Goal: Find specific page/section: Find specific page/section

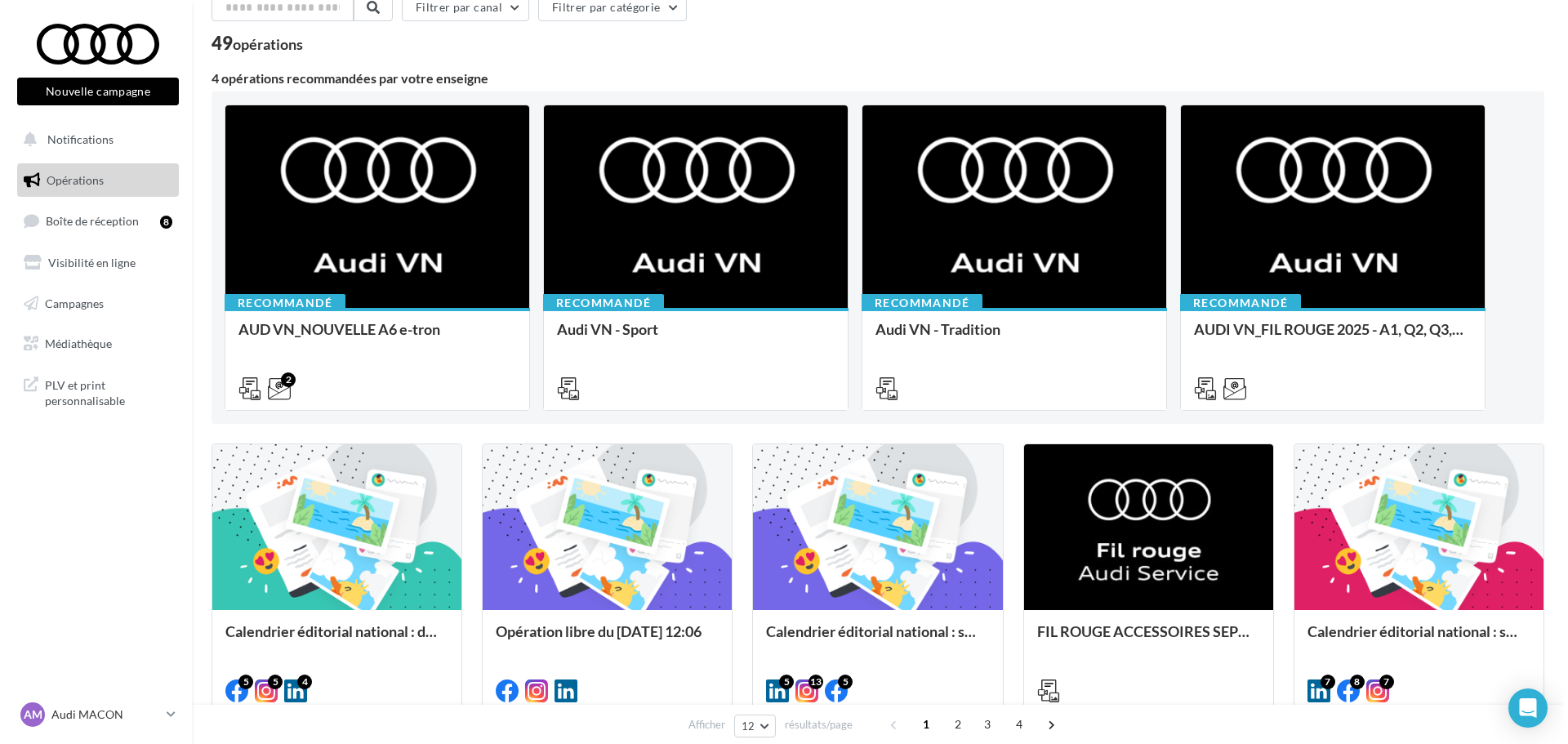
scroll to position [163, 0]
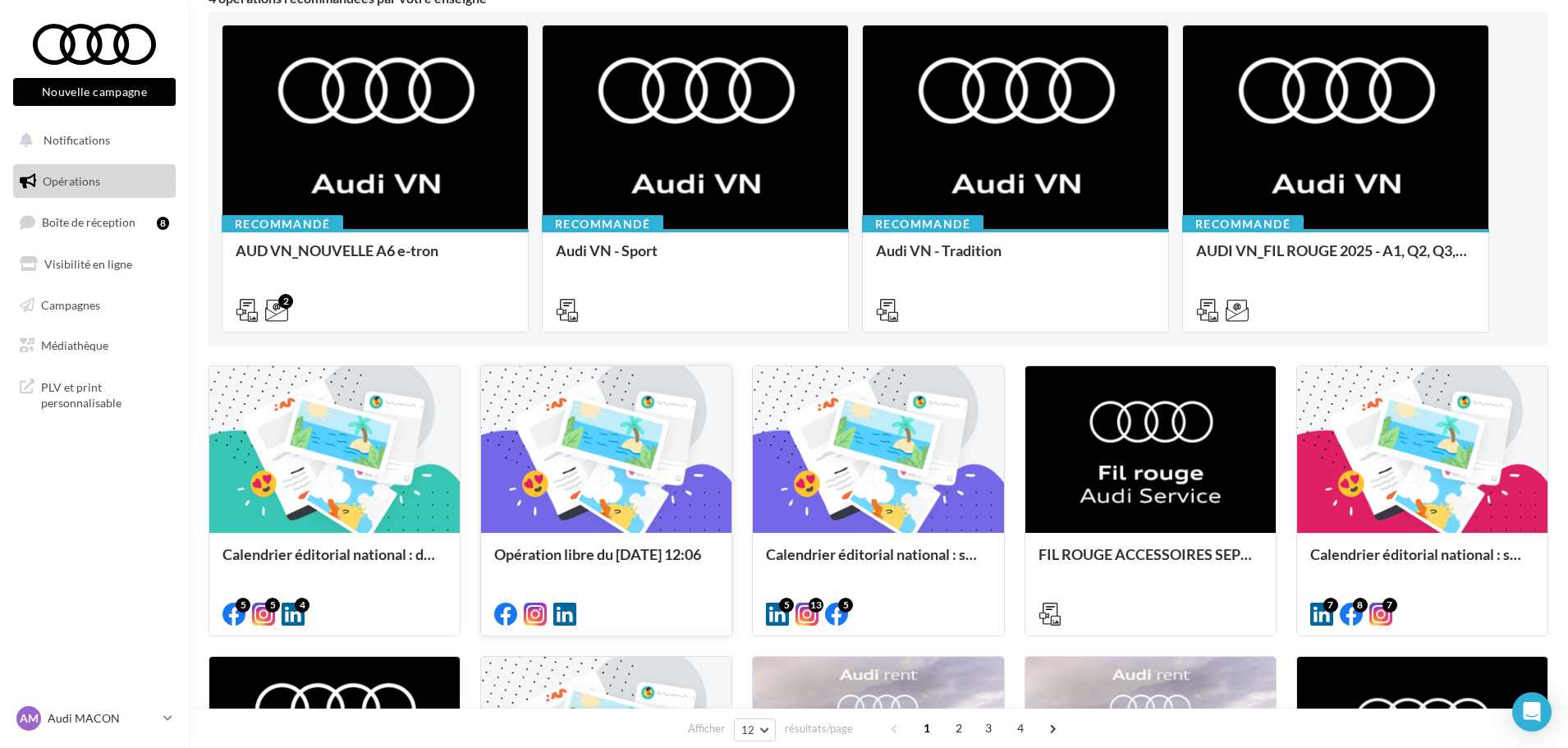
click at [677, 485] on div at bounding box center [606, 450] width 250 height 169
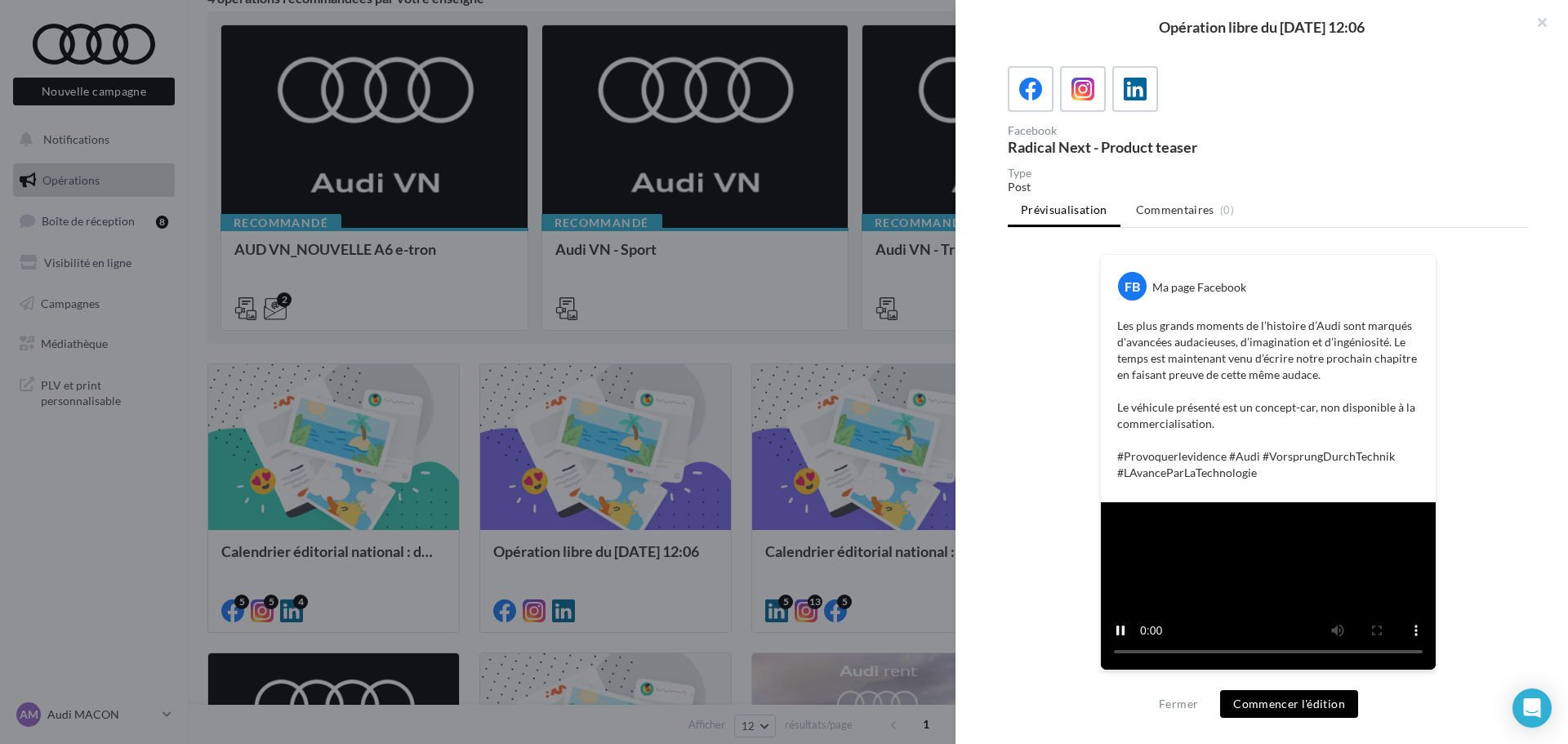
scroll to position [359, 0]
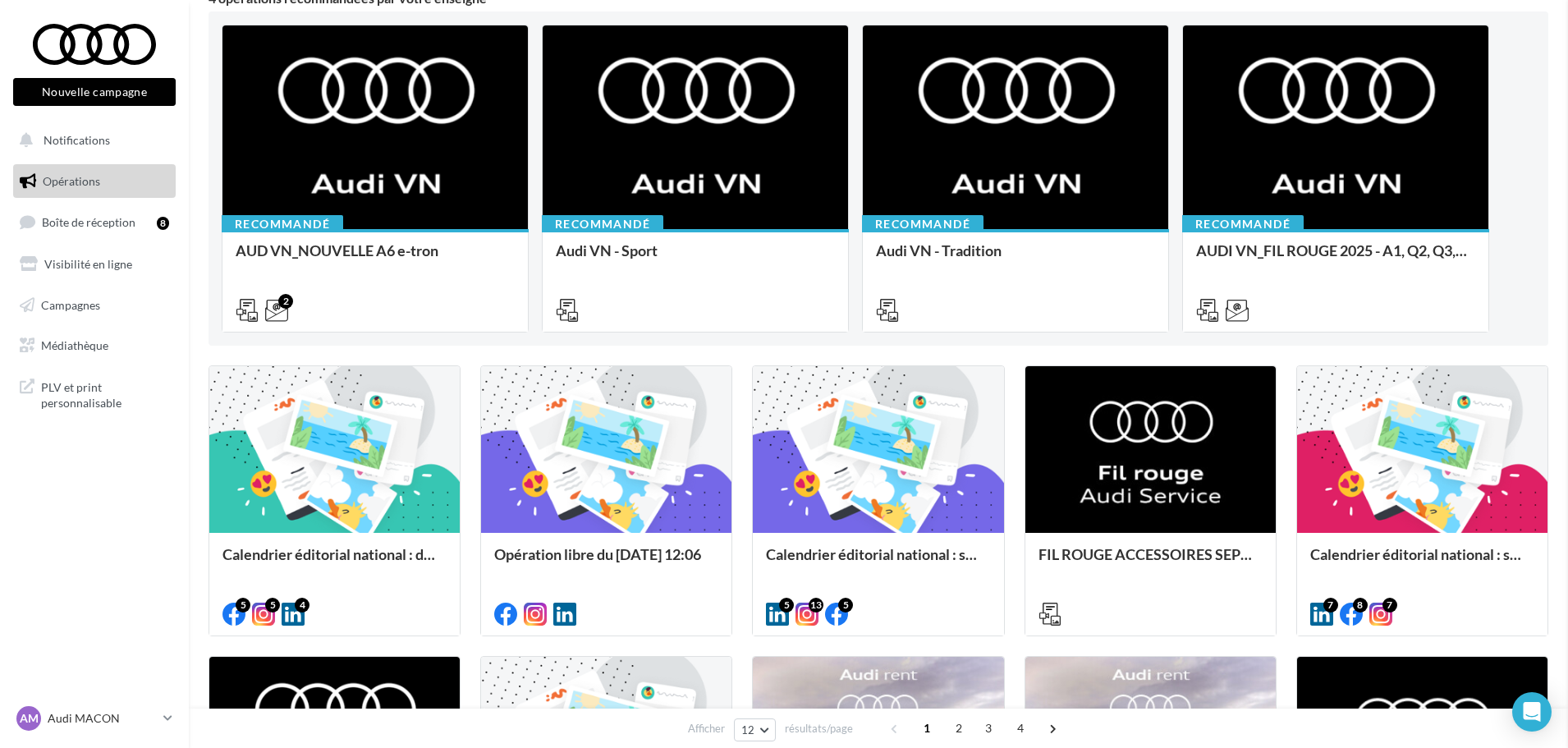
click at [881, 449] on div at bounding box center [878, 450] width 250 height 169
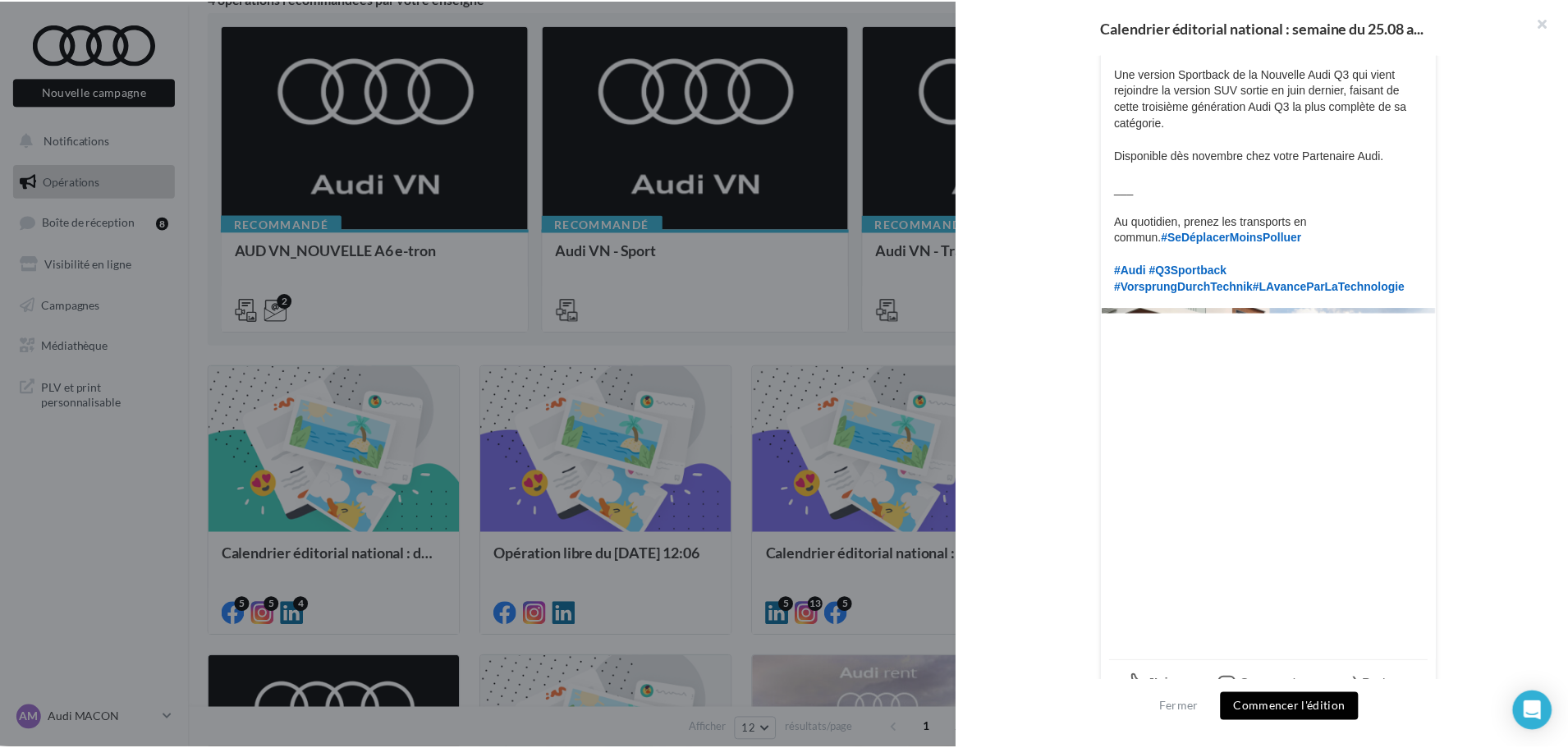
scroll to position [563, 0]
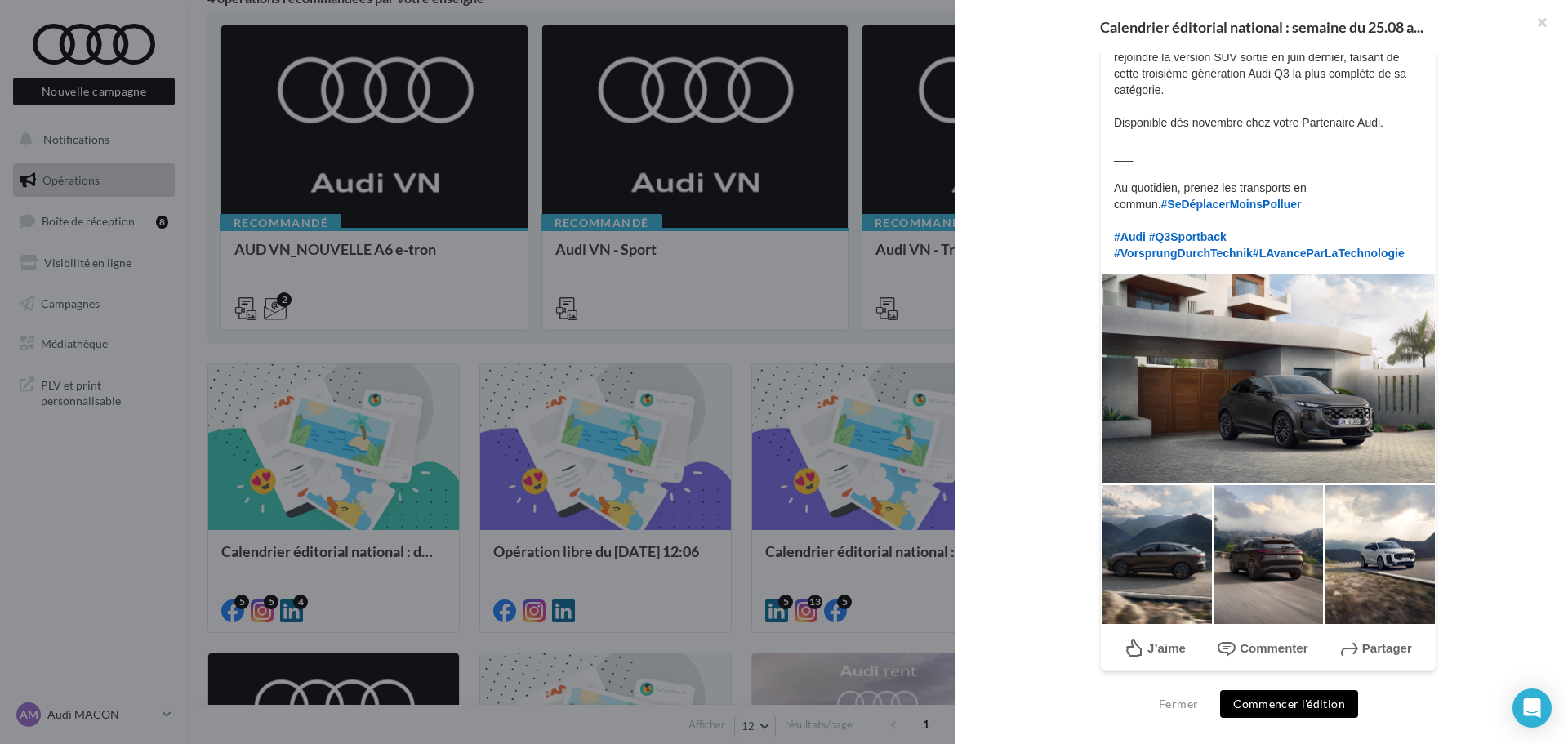
click at [625, 370] on div at bounding box center [784, 372] width 1568 height 744
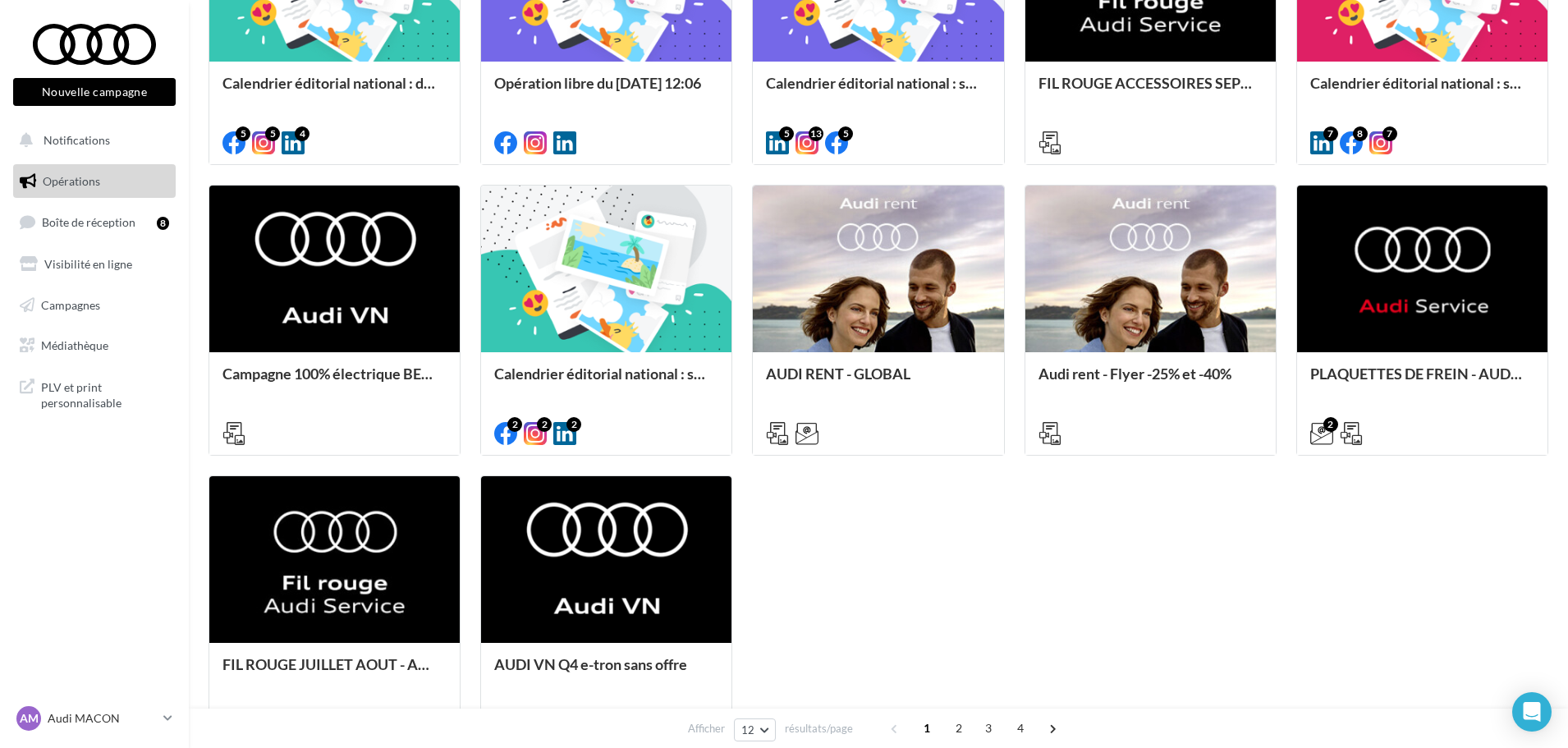
scroll to position [657, 0]
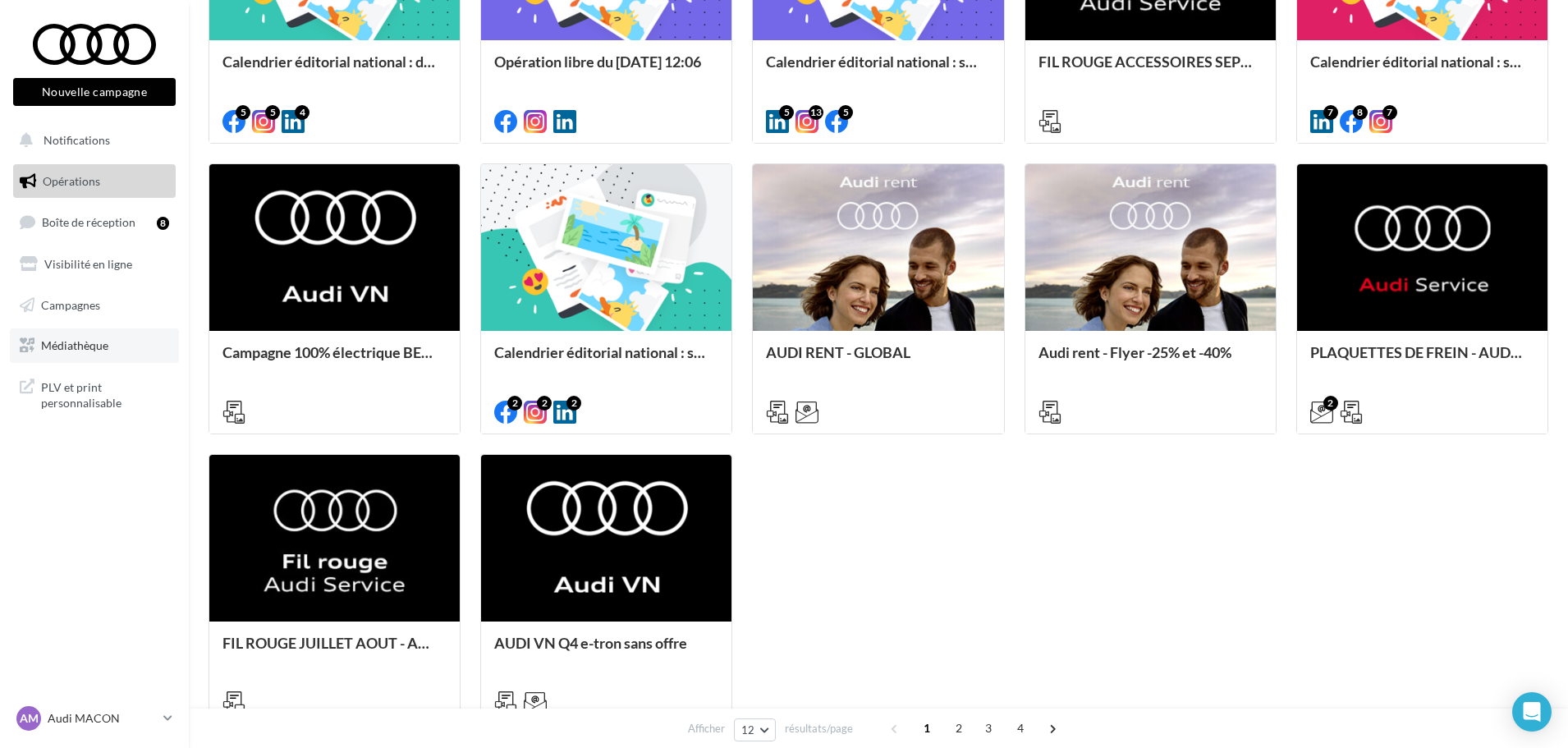
click at [85, 342] on span "Médiathèque" at bounding box center [75, 346] width 68 height 14
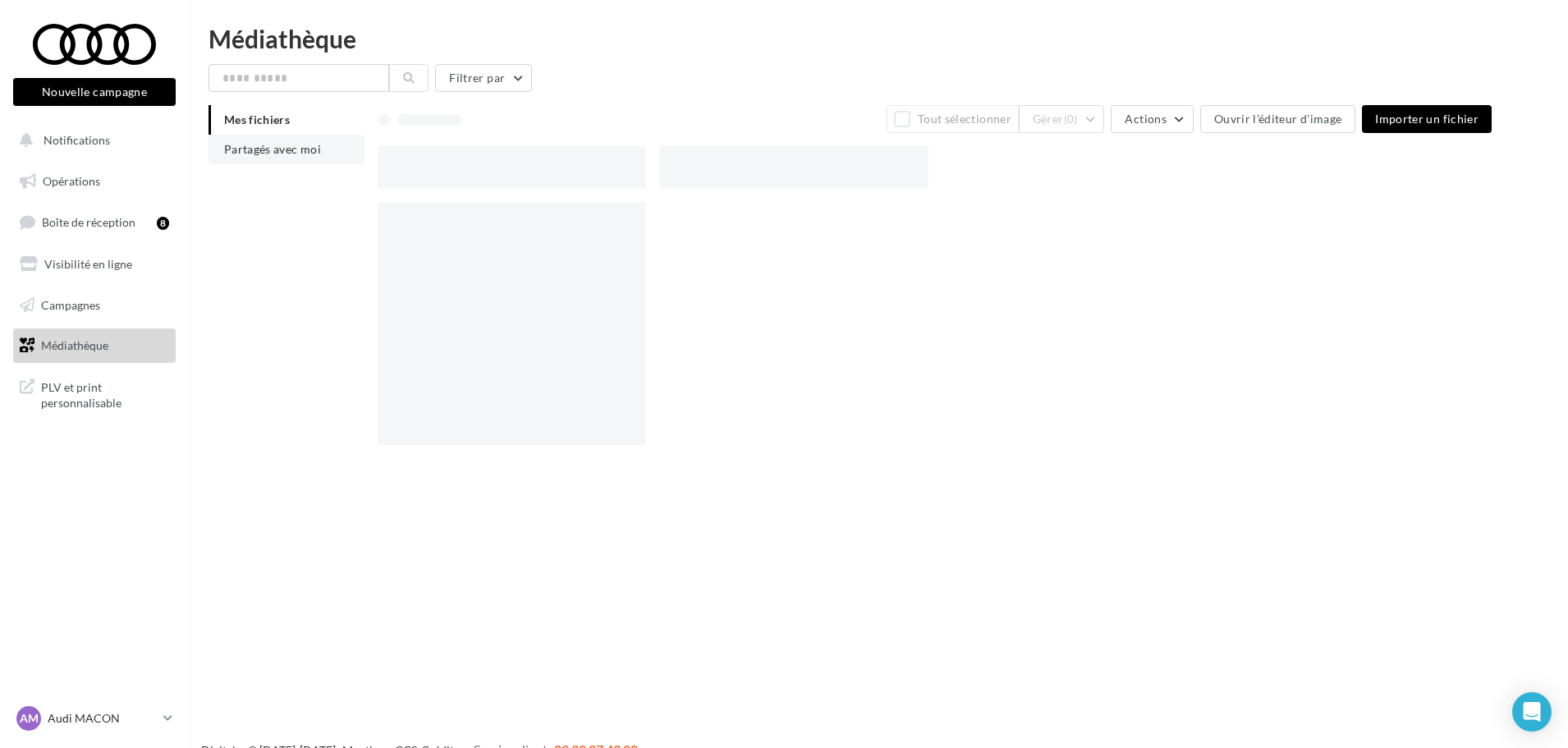
click at [269, 143] on span "Partagés avec moi" at bounding box center [272, 149] width 97 height 14
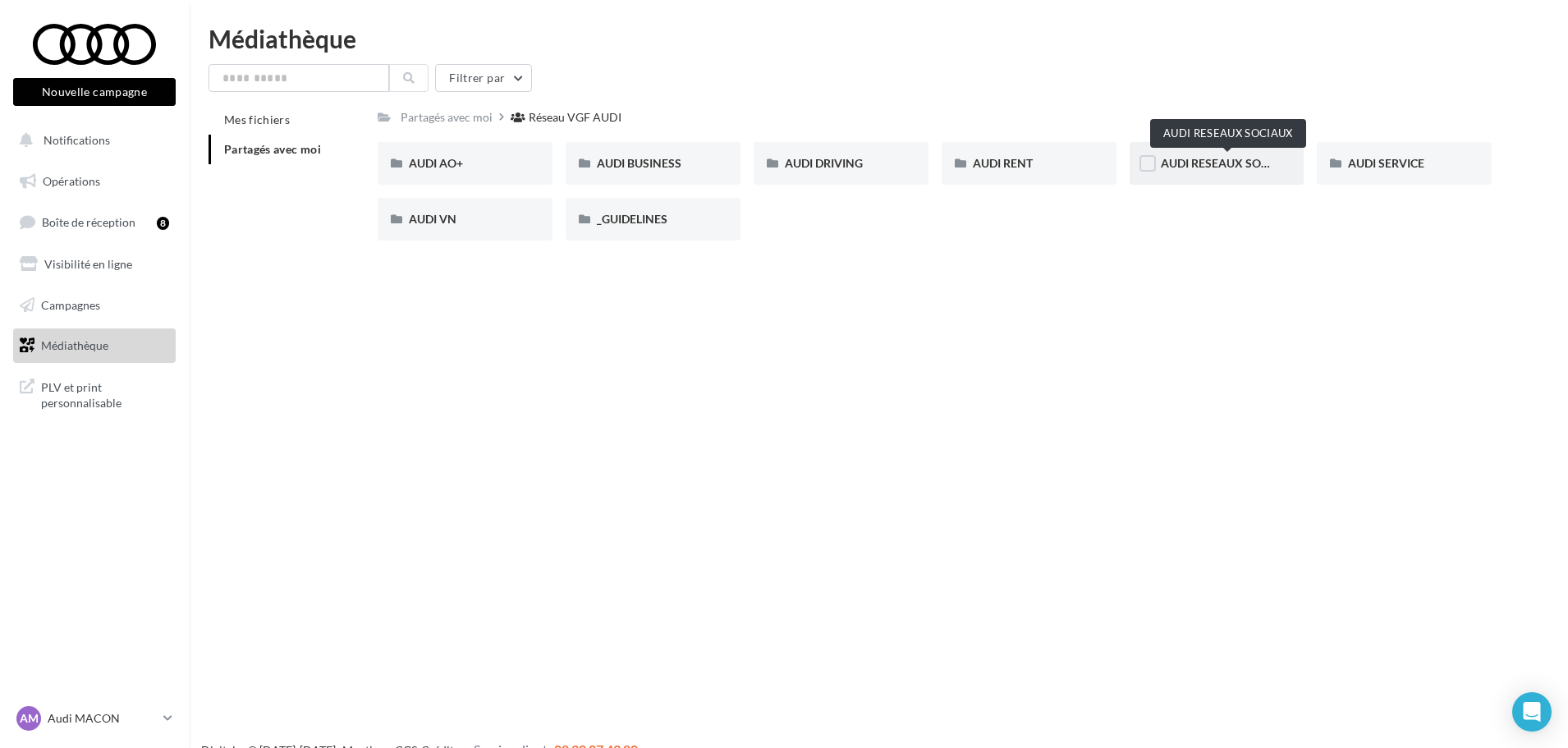
click at [1217, 164] on span "AUDI RESEAUX SOCIAUX" at bounding box center [1229, 163] width 135 height 14
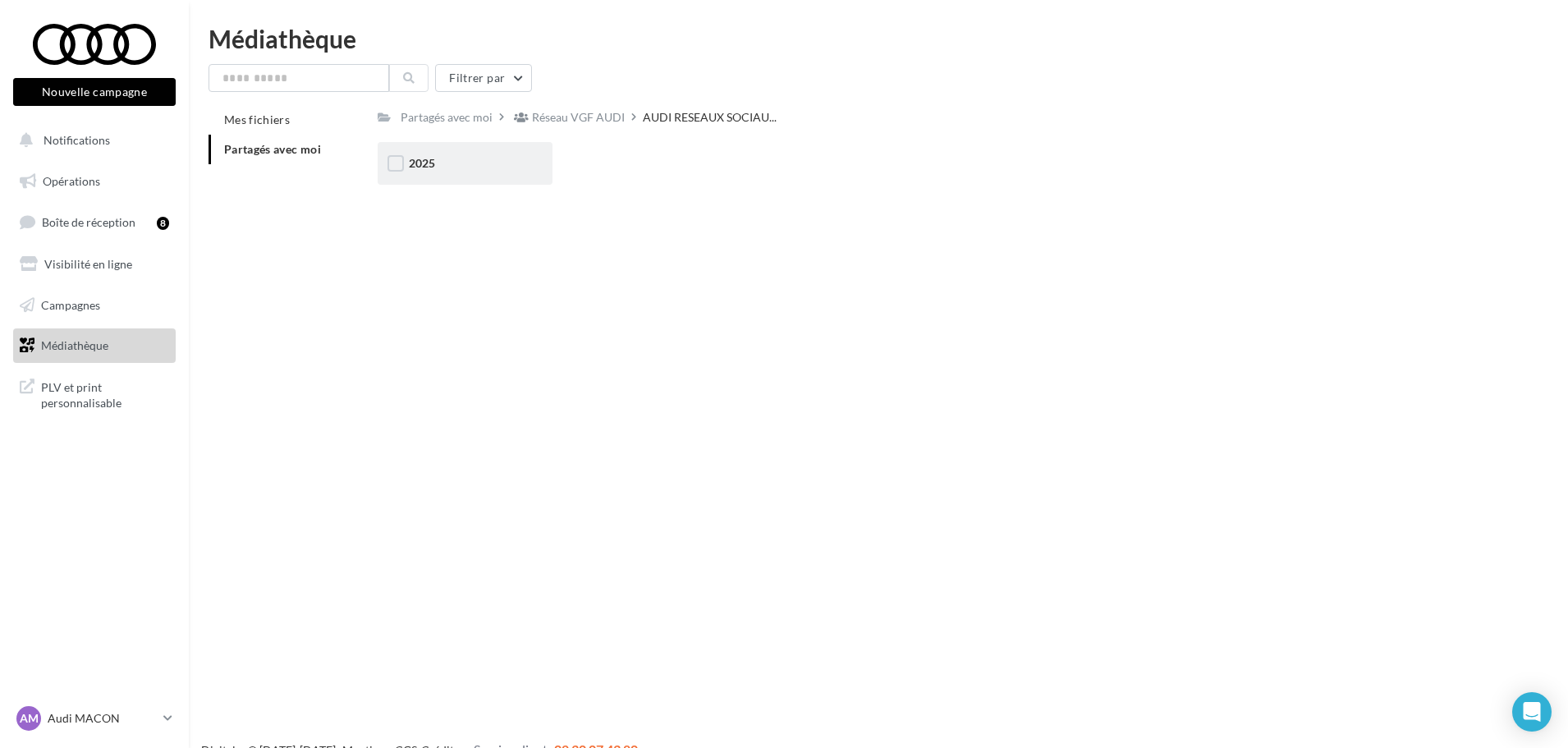
click at [490, 162] on div "2025" at bounding box center [465, 163] width 112 height 16
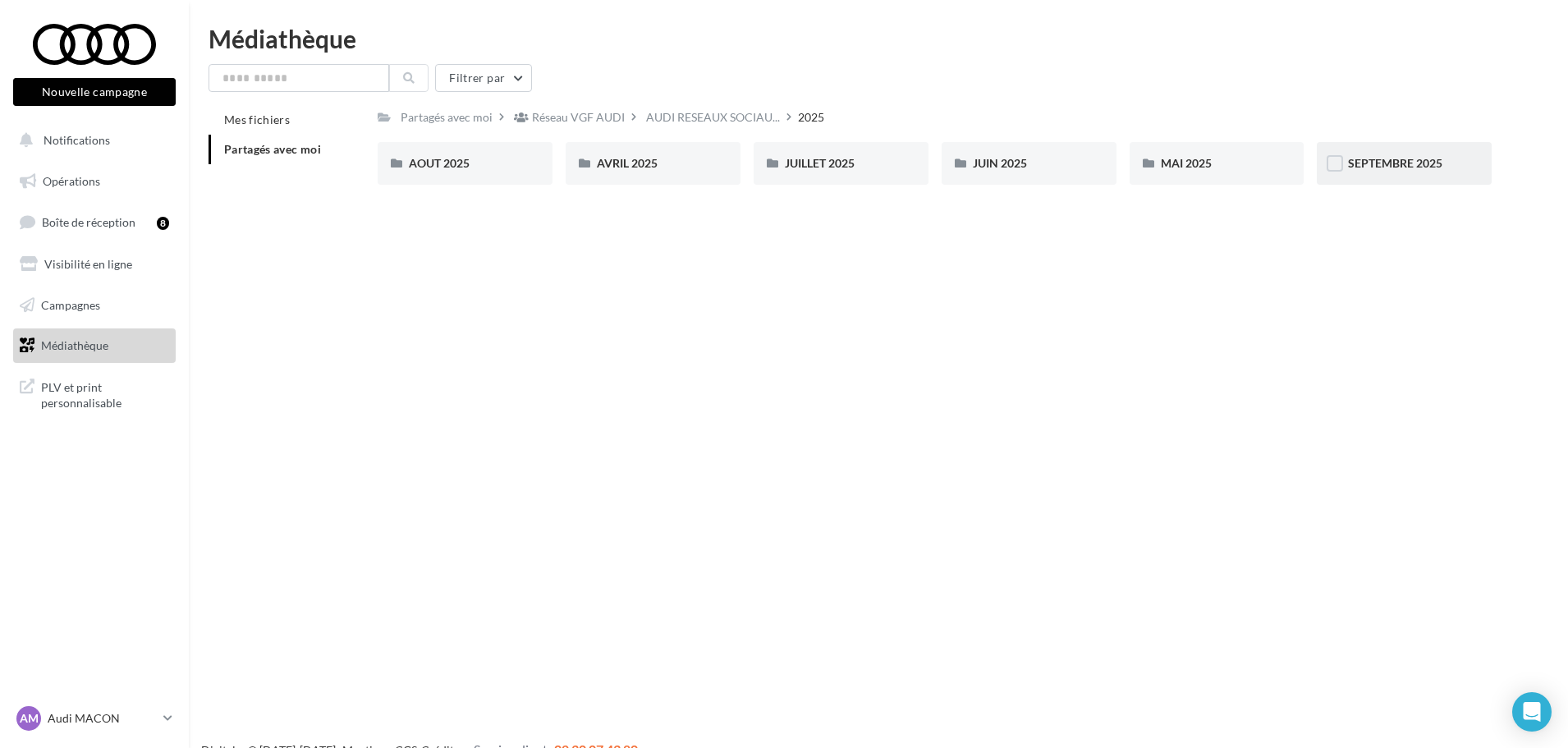
click at [1400, 177] on div "SEPTEMBRE 2025" at bounding box center [1405, 163] width 175 height 43
drag, startPoint x: 144, startPoint y: 711, endPoint x: 115, endPoint y: 699, distance: 31.4
click at [144, 712] on p "Audi MACON" at bounding box center [102, 719] width 110 height 16
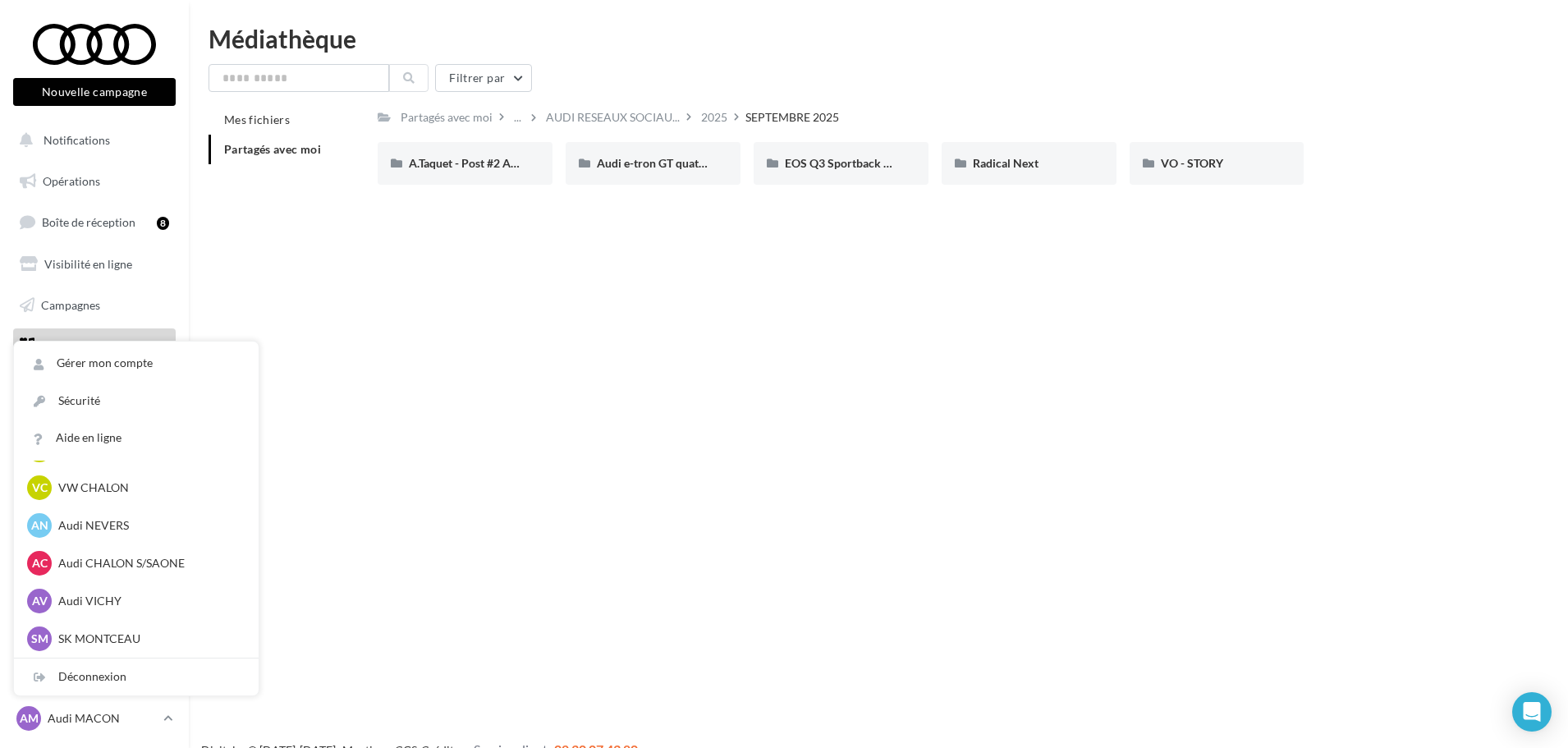
scroll to position [1246, 0]
click at [99, 555] on div "MM MG Motor Vichy [EMAIL_ADDRESS][DOMAIN_NAME]" at bounding box center [135, 563] width 218 height 25
